Goal: Task Accomplishment & Management: Manage account settings

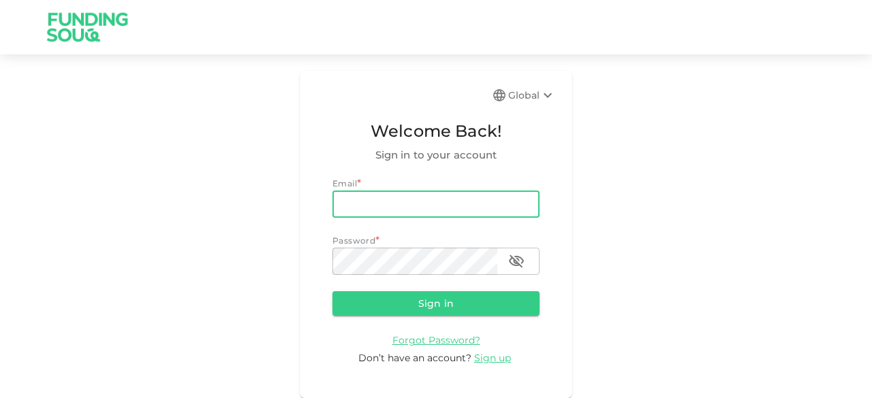
click at [358, 198] on input "email" at bounding box center [435, 204] width 207 height 27
type input "[EMAIL_ADDRESS][DOMAIN_NAME]"
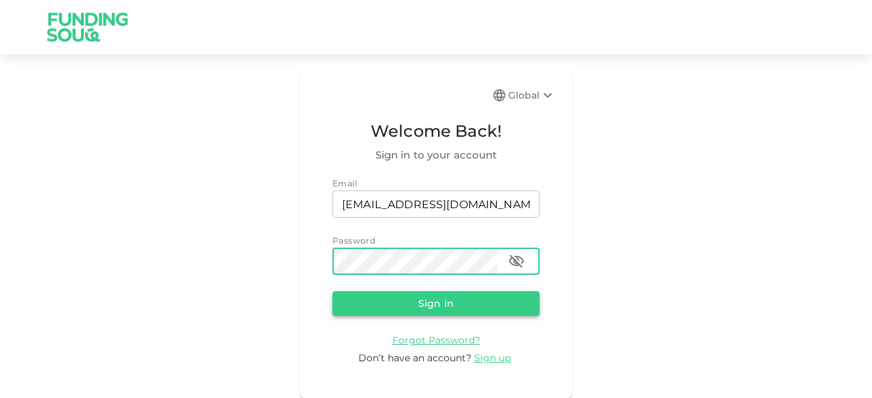
click at [459, 303] on button "Sign in" at bounding box center [435, 304] width 207 height 25
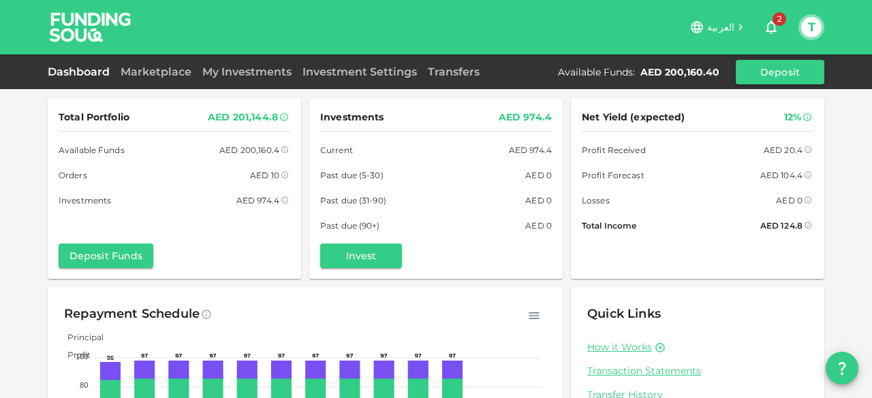
click at [766, 25] on icon "button" at bounding box center [771, 27] width 16 height 16
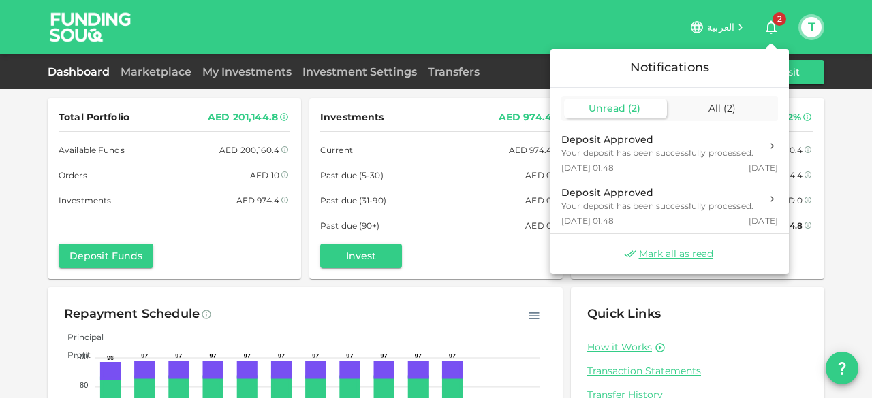
click at [764, 27] on div at bounding box center [436, 199] width 872 height 398
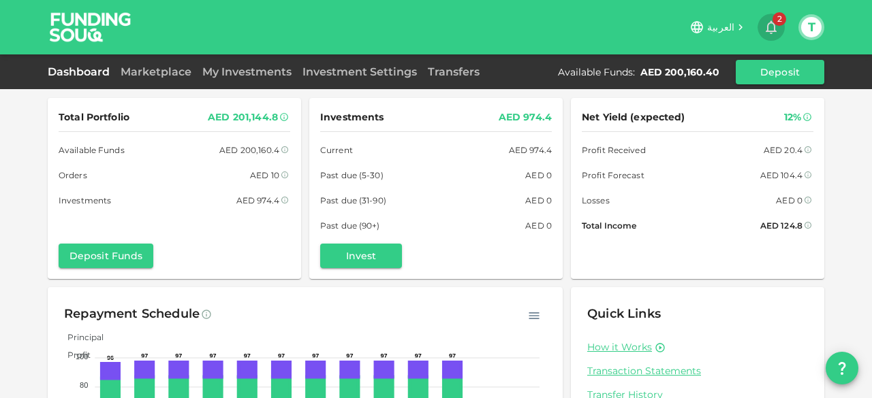
click at [767, 19] on icon "button" at bounding box center [771, 27] width 16 height 16
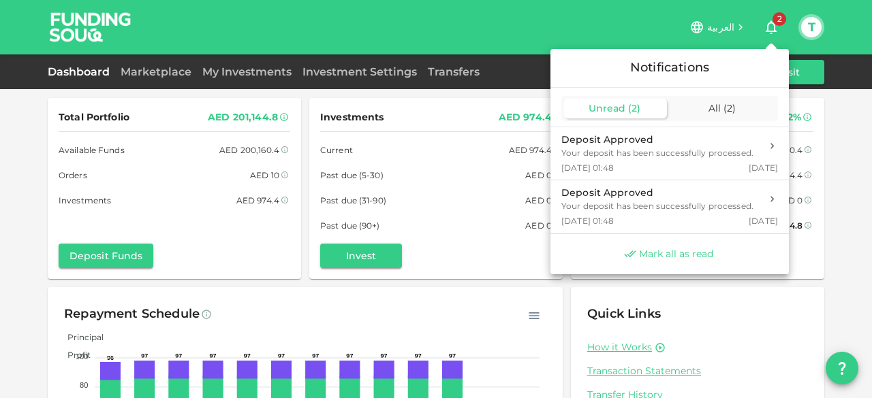
click at [674, 249] on span "Mark all as read" at bounding box center [676, 254] width 74 height 13
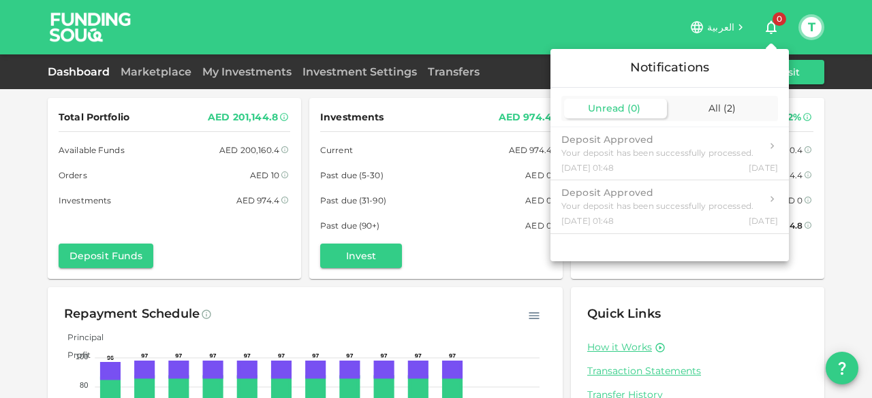
click at [180, 69] on div at bounding box center [436, 199] width 872 height 398
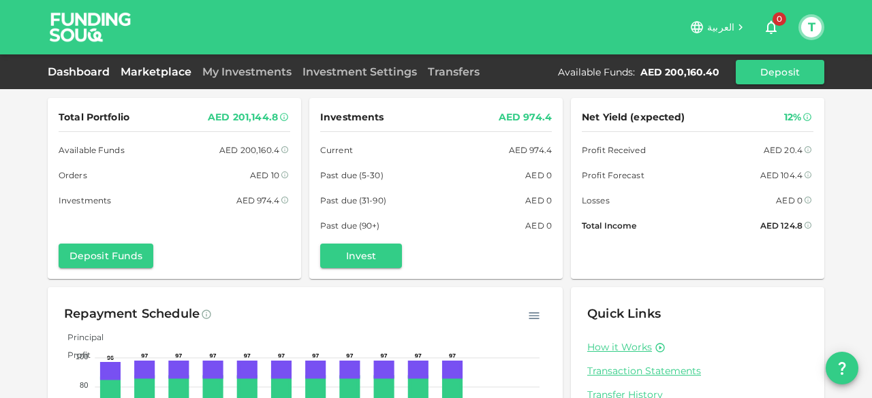
click at [178, 69] on link "Marketplace" at bounding box center [156, 71] width 82 height 13
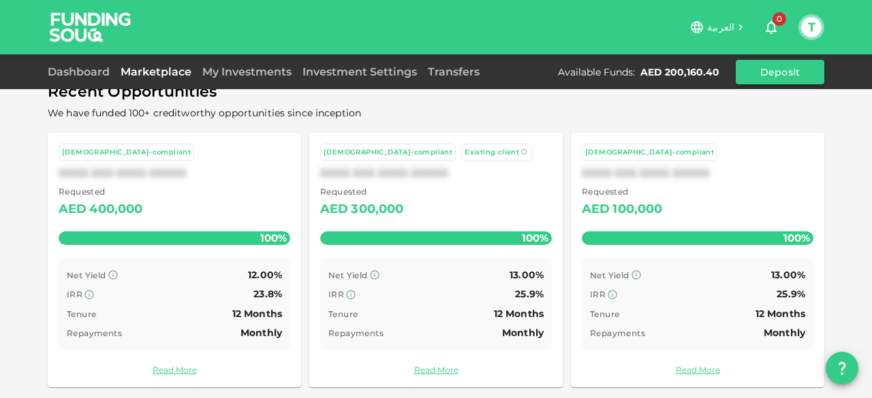
scroll to position [105, 0]
